Goal: Feedback & Contribution: Submit feedback/report problem

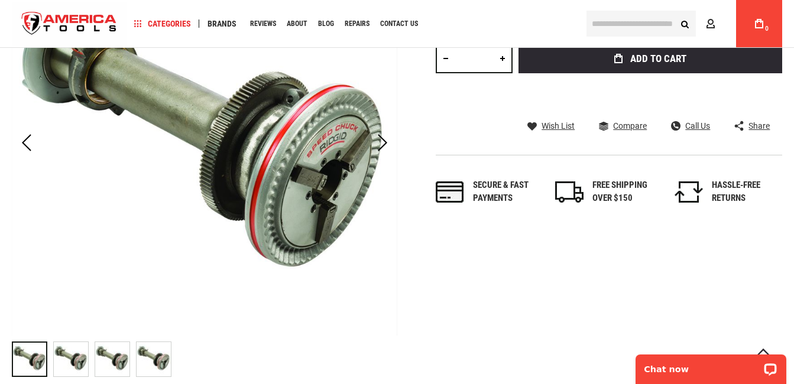
click at [71, 360] on img "RIDGID 47585 SHAFT, ASM DRIVE 535" at bounding box center [71, 359] width 34 height 34
click at [137, 361] on img "RIDGID 47585 SHAFT, ASM DRIVE 535" at bounding box center [154, 359] width 34 height 34
click at [98, 355] on img "RIDGID 47585 SHAFT, ASM DRIVE 535" at bounding box center [112, 359] width 34 height 34
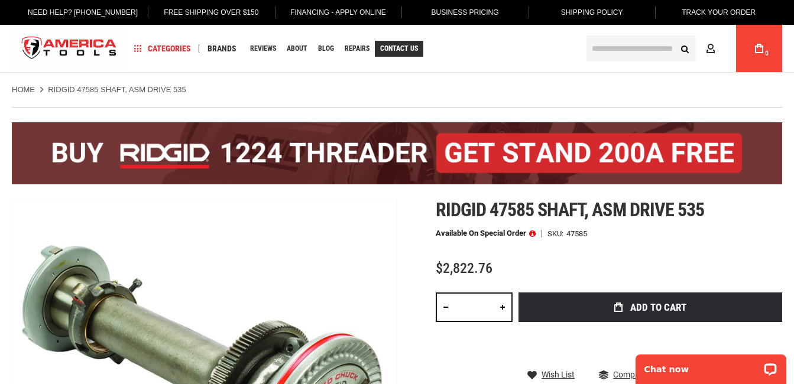
click at [405, 47] on span "Contact Us" at bounding box center [399, 48] width 38 height 7
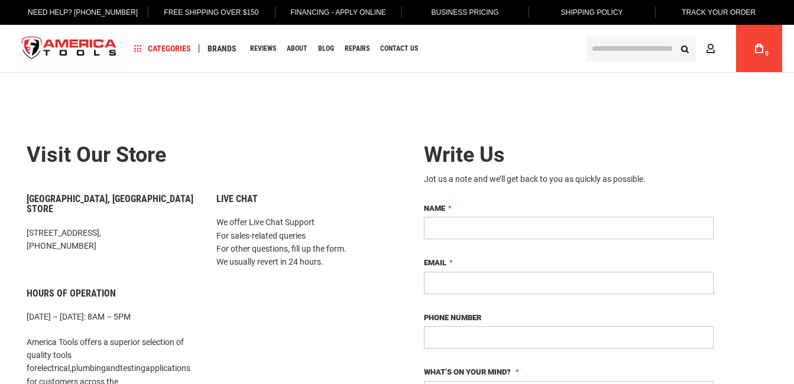
click at [552, 228] on input "Name" at bounding box center [569, 228] width 290 height 22
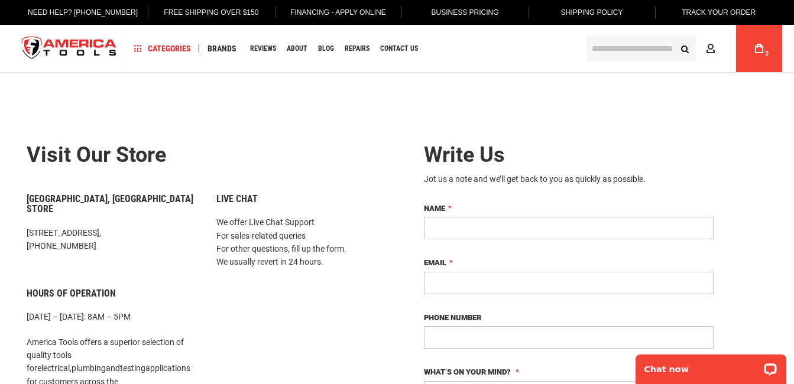
type input "**********"
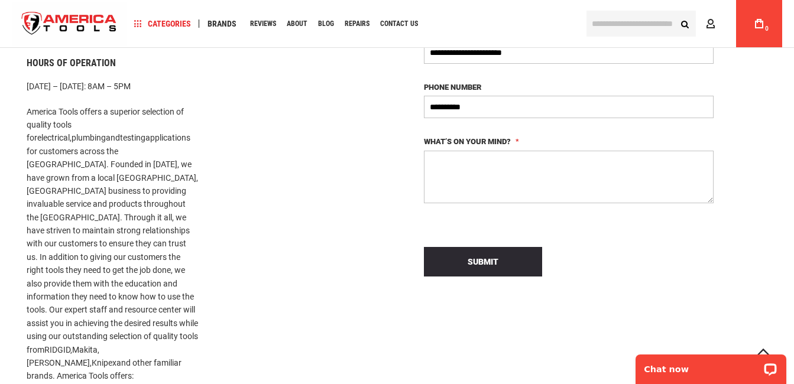
scroll to position [236, 0]
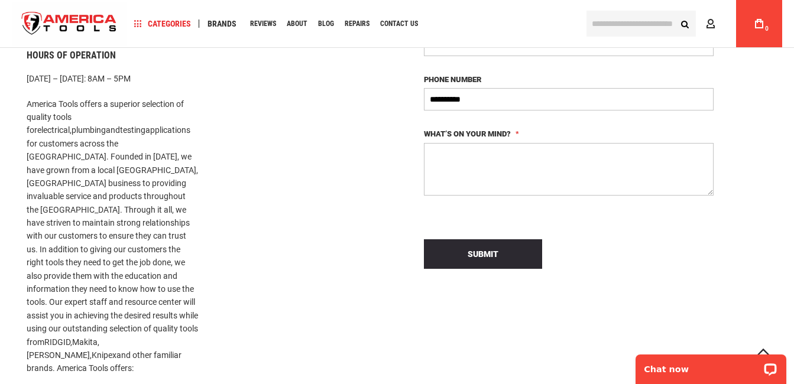
click at [503, 163] on textarea "What’s on your mind?" at bounding box center [569, 169] width 290 height 53
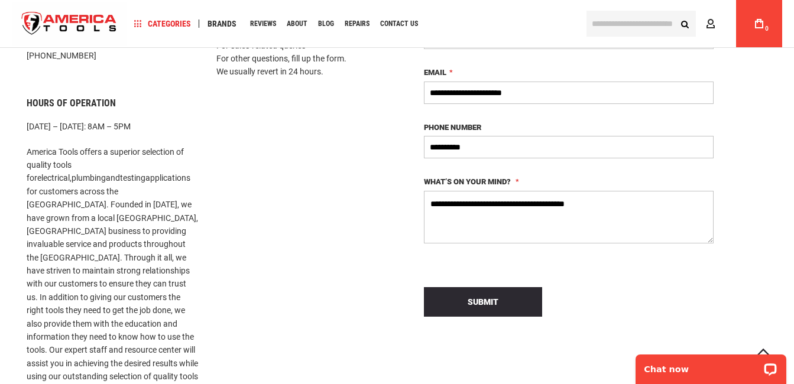
scroll to position [296, 0]
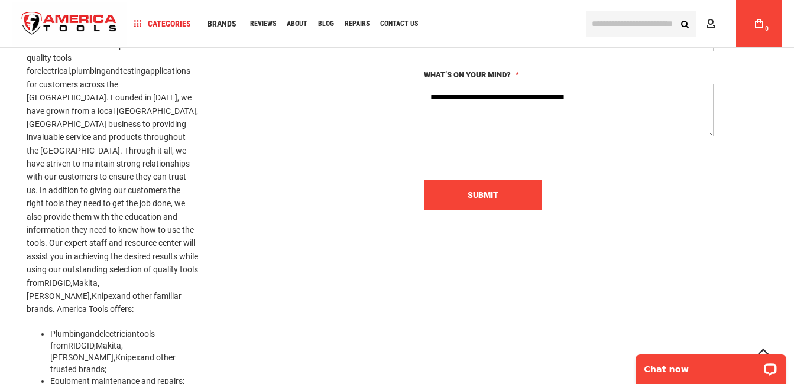
type textarea "**********"
drag, startPoint x: 500, startPoint y: 200, endPoint x: 494, endPoint y: 203, distance: 6.6
click at [498, 200] on button "Submit" at bounding box center [483, 195] width 118 height 30
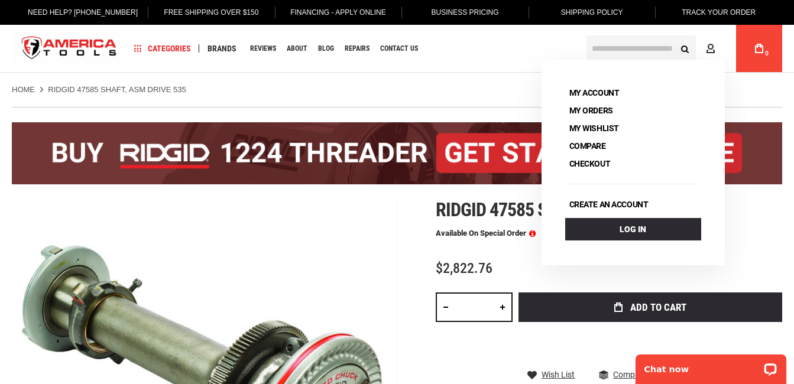
drag, startPoint x: 756, startPoint y: 5, endPoint x: 414, endPoint y: 75, distance: 348.3
click at [414, 75] on div "Home RIDGID 47585 SHAFT, ASM DRIVE 535" at bounding box center [397, 84] width 794 height 22
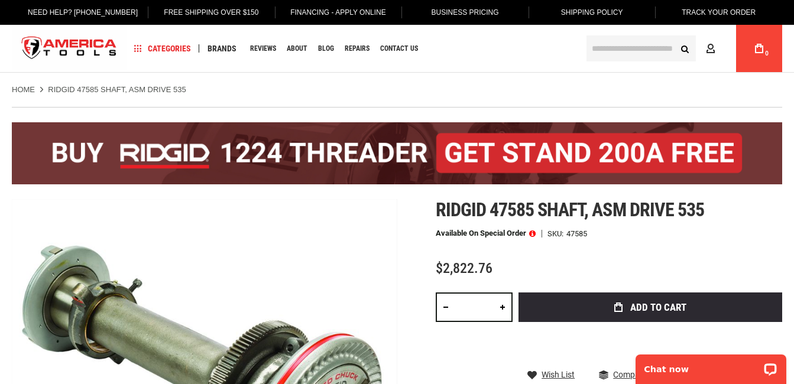
drag, startPoint x: 488, startPoint y: 76, endPoint x: 352, endPoint y: 84, distance: 136.8
click at [352, 84] on div "Home RIDGID 47585 SHAFT, ASM DRIVE 535" at bounding box center [397, 84] width 794 height 22
click at [479, 88] on ul "Home RIDGID 47585 SHAFT, ASM DRIVE 535" at bounding box center [397, 90] width 770 height 11
click at [737, 218] on h1 "Ridgid 47585 shaft, asm drive 535" at bounding box center [609, 209] width 346 height 21
